Goal: Navigation & Orientation: Find specific page/section

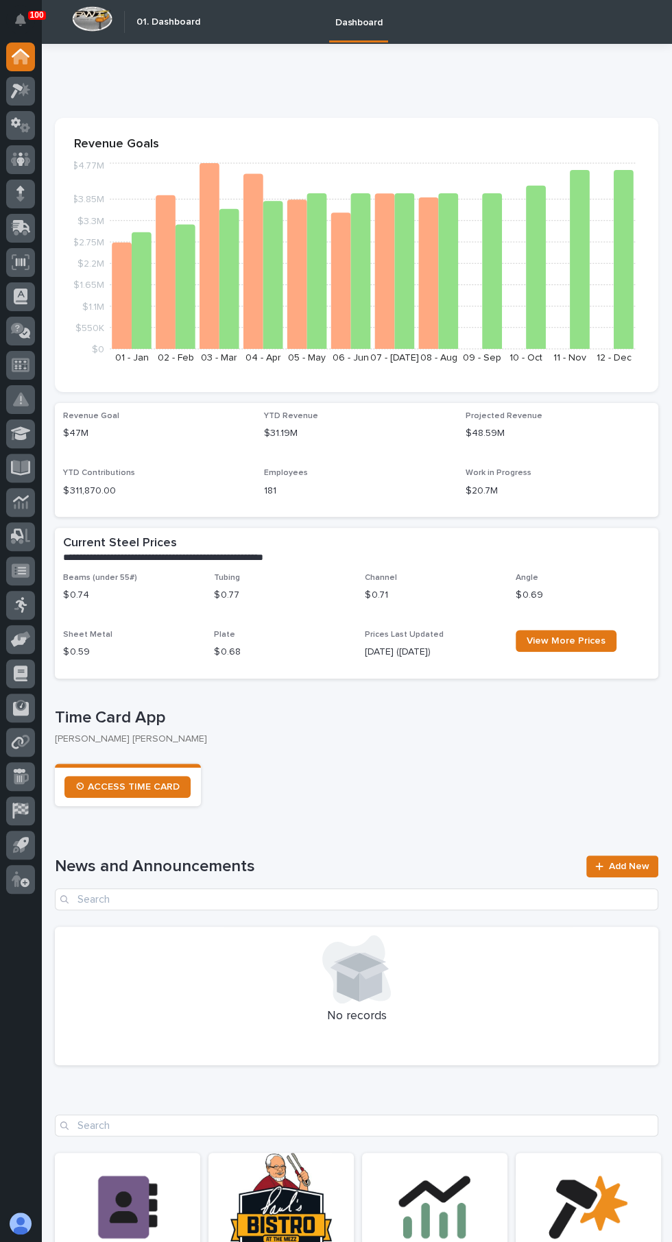
click at [16, 90] on icon at bounding box center [17, 91] width 12 height 15
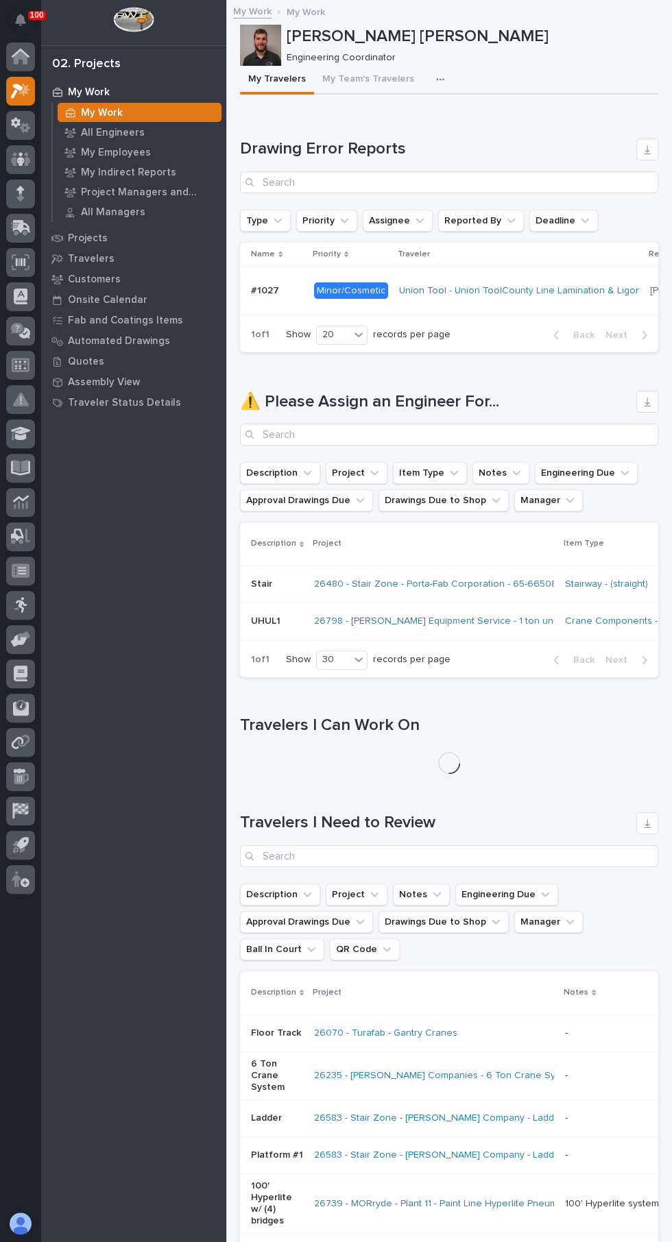
click at [77, 260] on p "Travelers" at bounding box center [91, 259] width 47 height 12
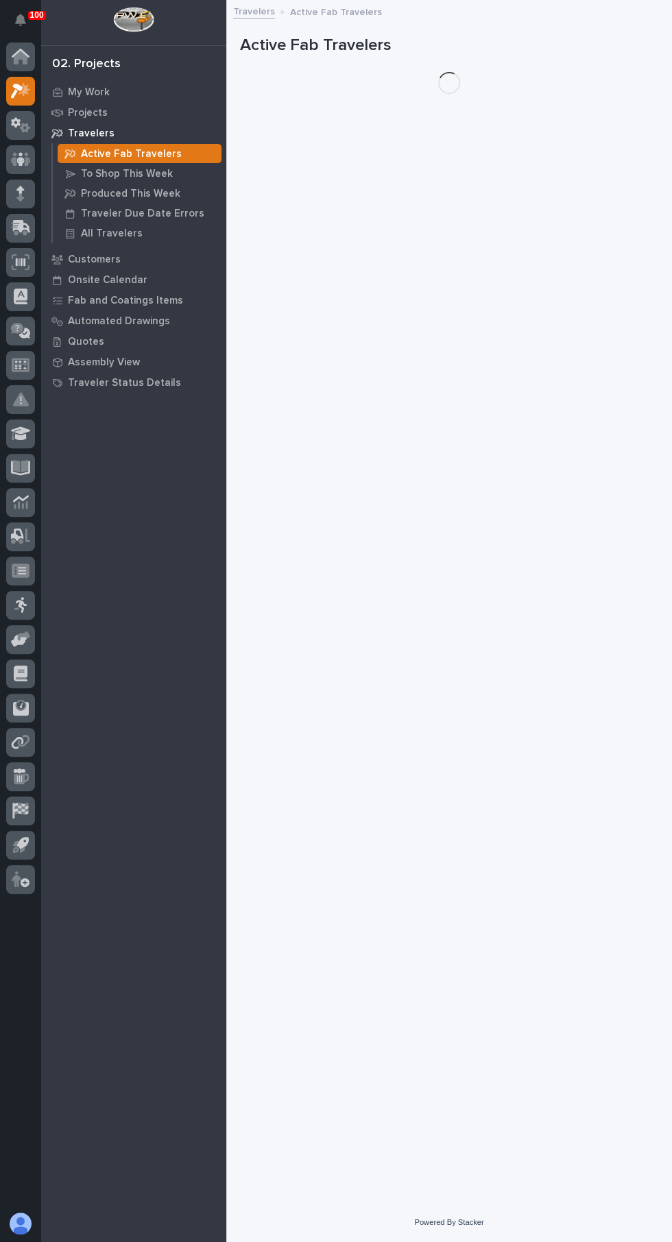
click at [117, 167] on div "To Shop This Week" at bounding box center [140, 173] width 164 height 19
